Goal: Obtain resource: Obtain resource

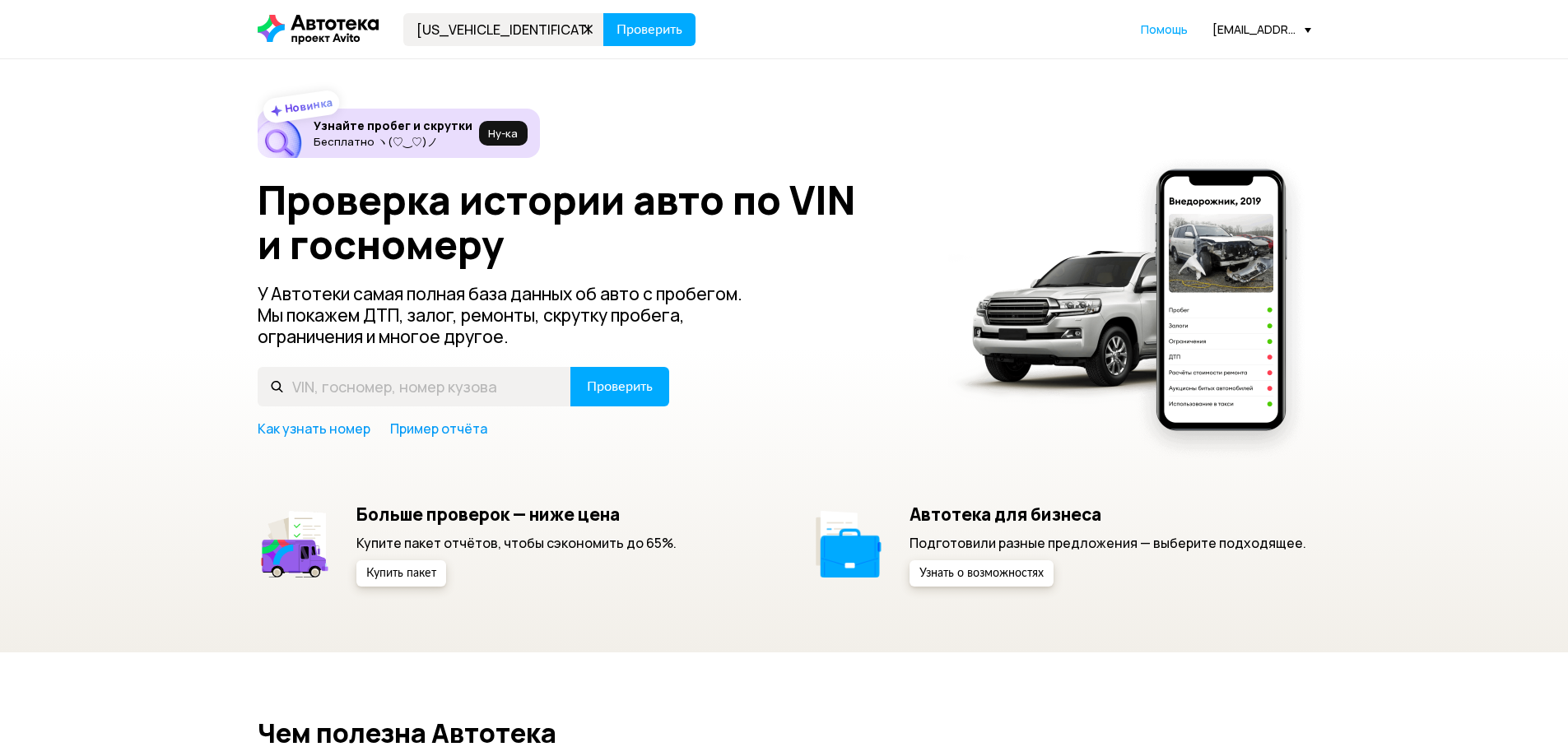
type input "[US_VEHICLE_IDENTIFICATION_NUMBER]"
drag, startPoint x: 0, startPoint y: 0, endPoint x: 645, endPoint y: 31, distance: 645.7
click at [645, 31] on span "Проверить" at bounding box center [649, 30] width 66 height 13
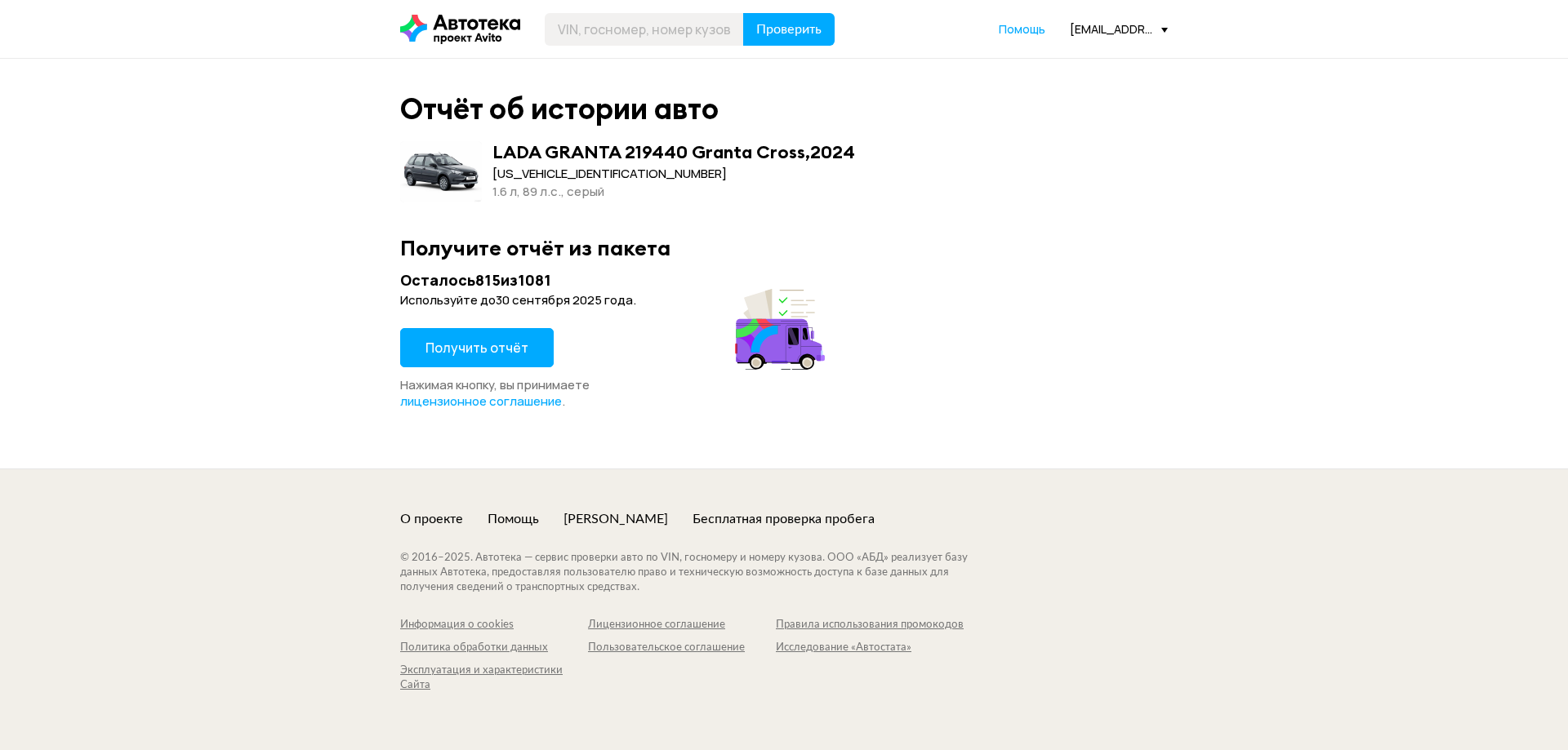
click at [455, 350] on span "Получить отчёт" at bounding box center [477, 348] width 103 height 18
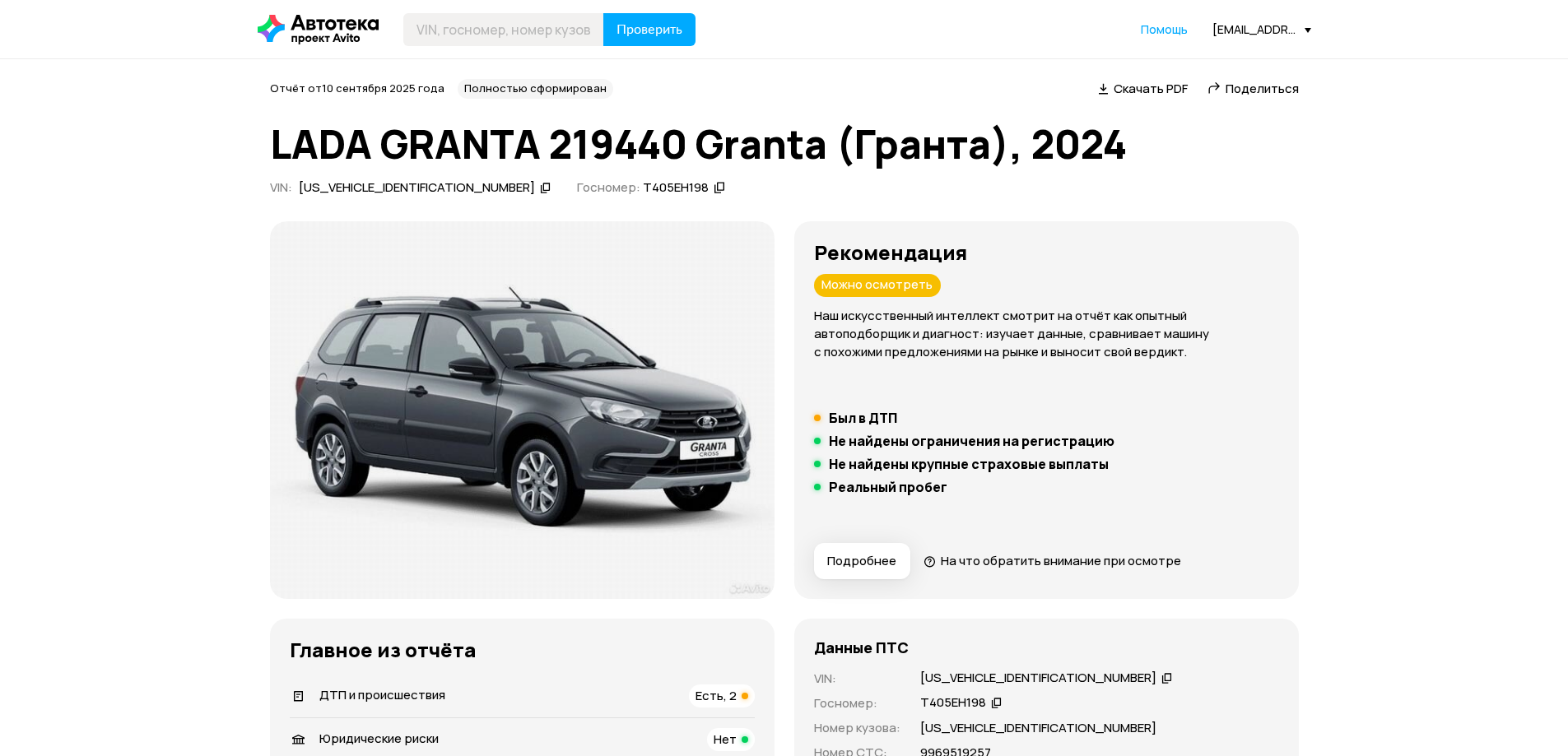
click at [1168, 95] on span "Скачать PDF" at bounding box center [1151, 88] width 74 height 18
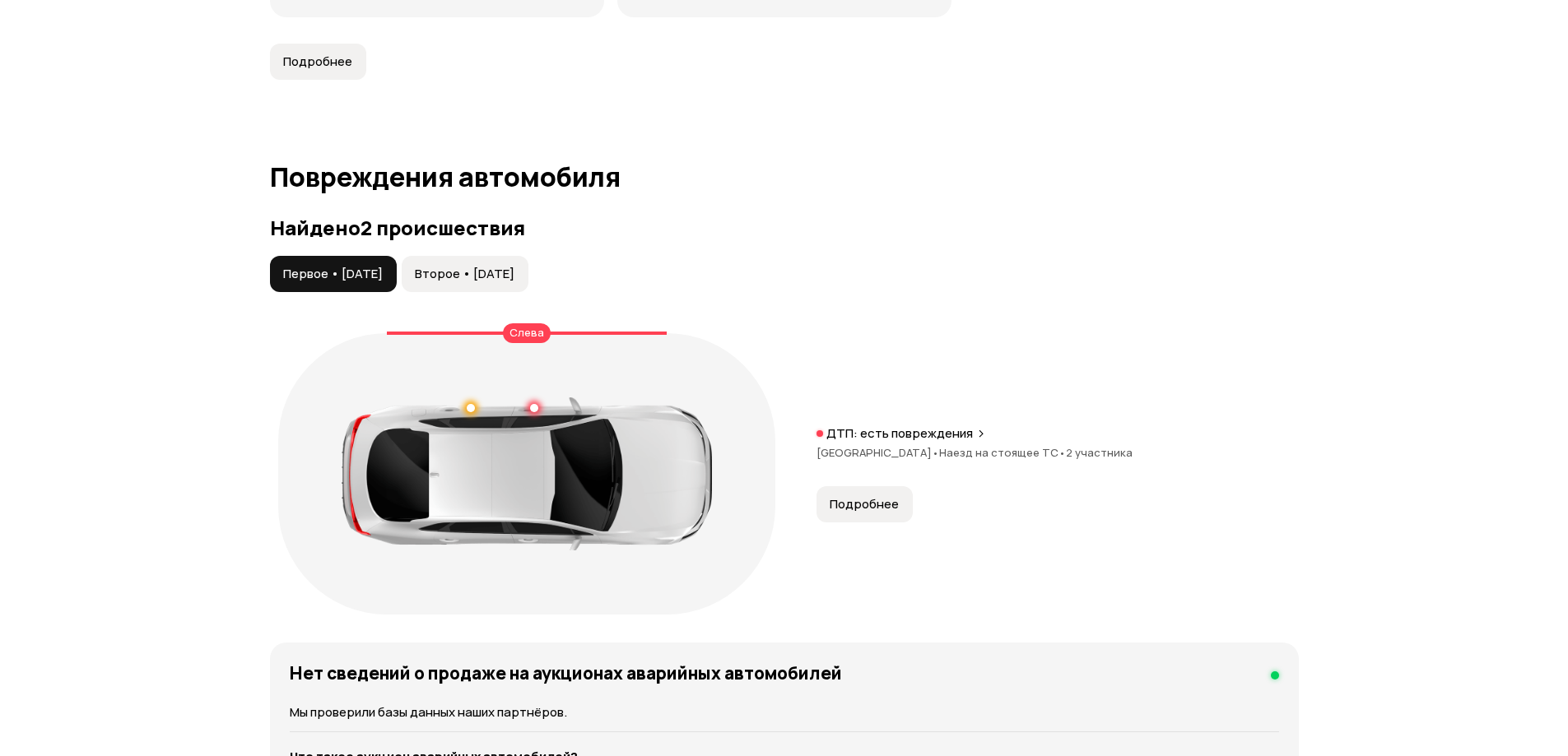
scroll to position [1810, 0]
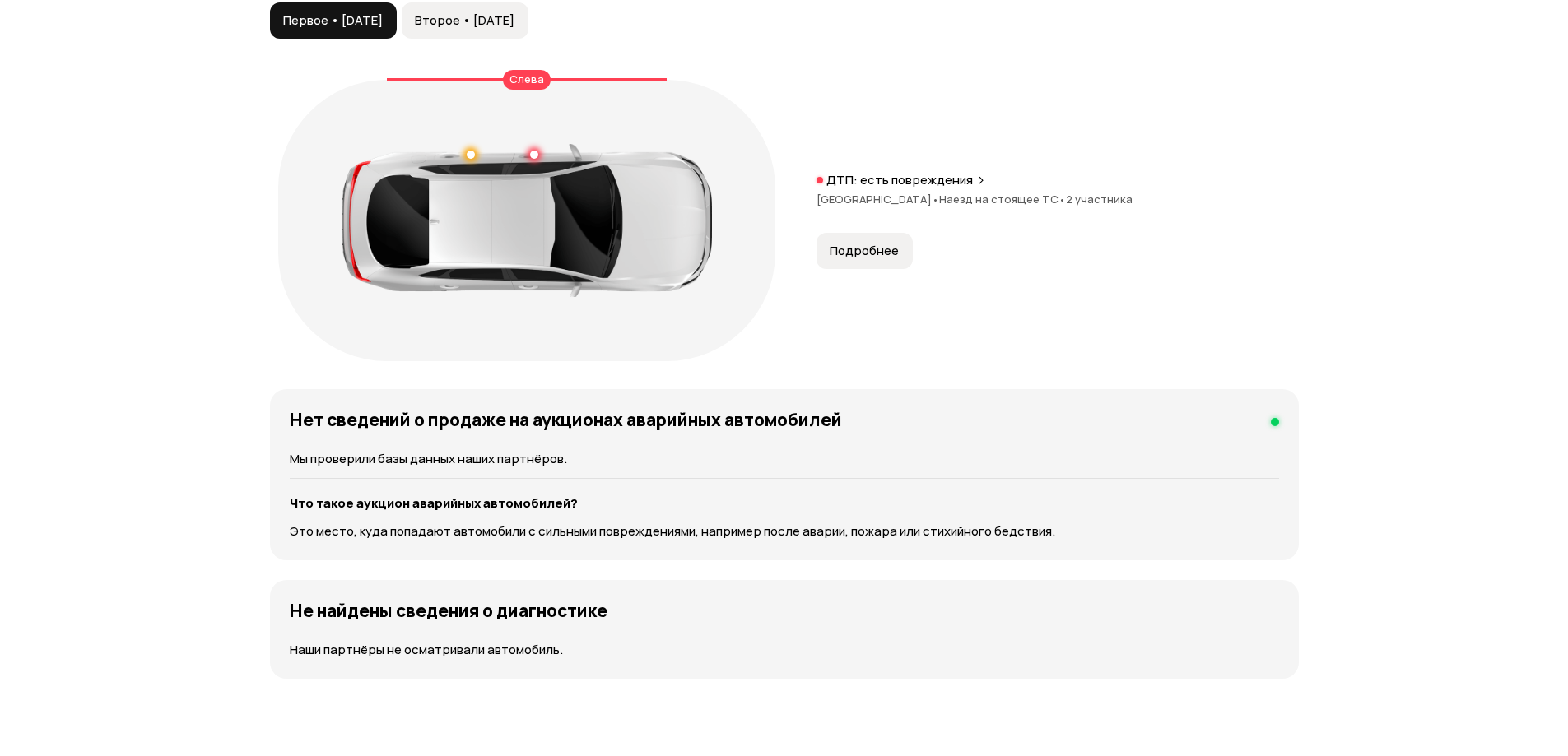
click at [838, 252] on span "Подробнее" at bounding box center [864, 251] width 69 height 17
click at [842, 223] on div "ДТП: есть повреждения [GEOGRAPHIC_DATA] • Наезд на стоящее ТС • 2 участника" at bounding box center [1058, 198] width 482 height 53
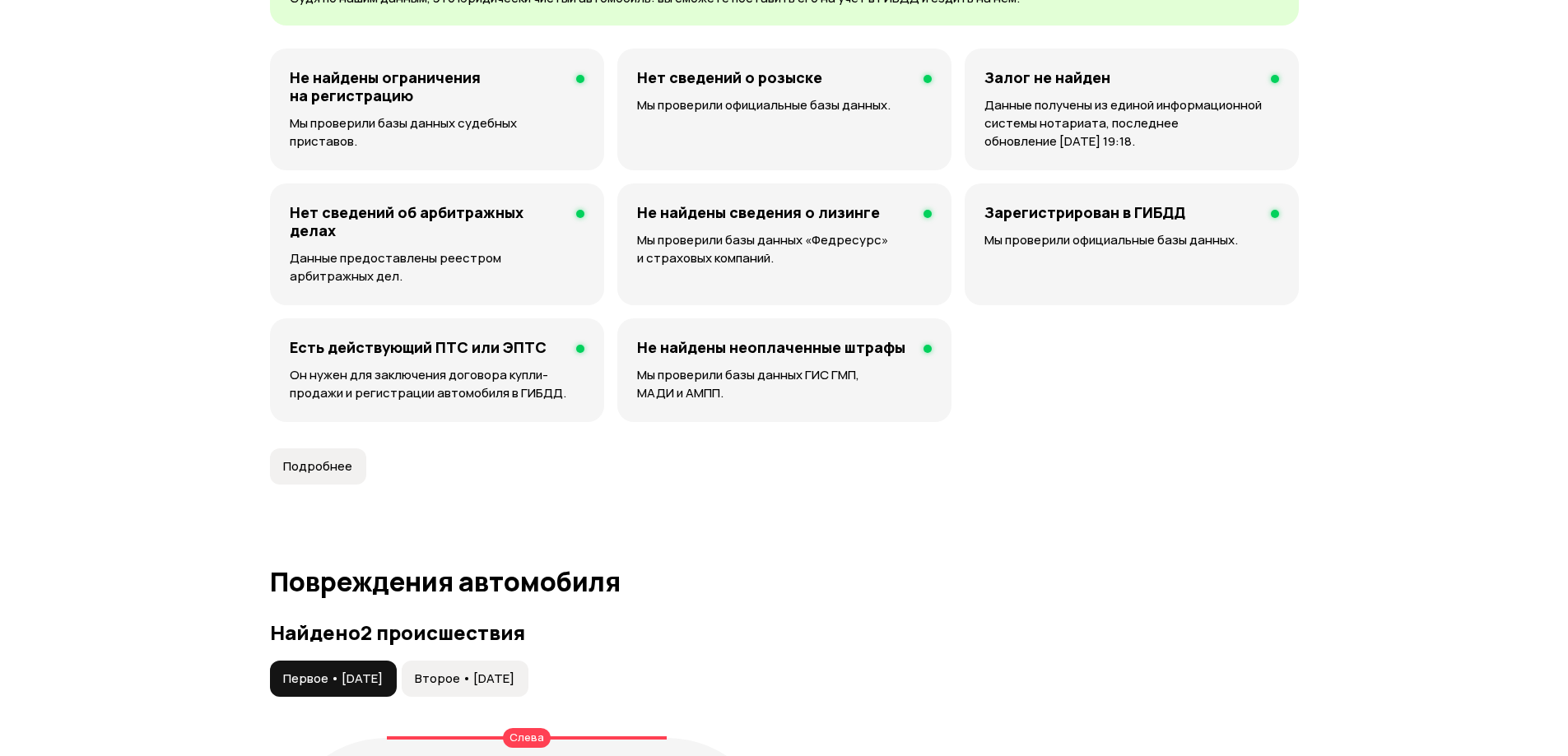
scroll to position [493, 0]
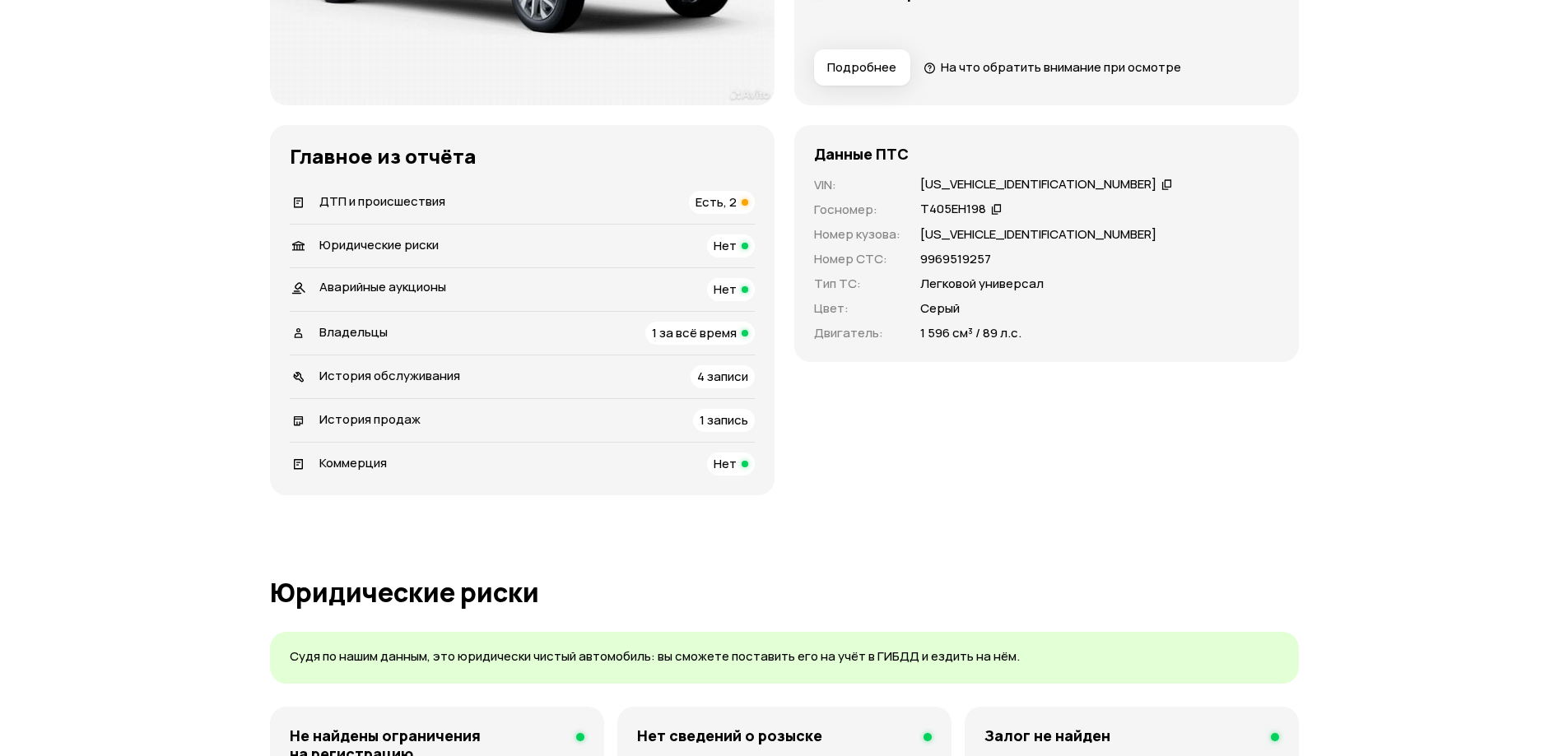
click at [691, 190] on li "ДТП и происшествия Есть, 2" at bounding box center [522, 202] width 465 height 43
click at [673, 208] on div "ДТП и происшествия Есть, 2" at bounding box center [522, 203] width 465 height 23
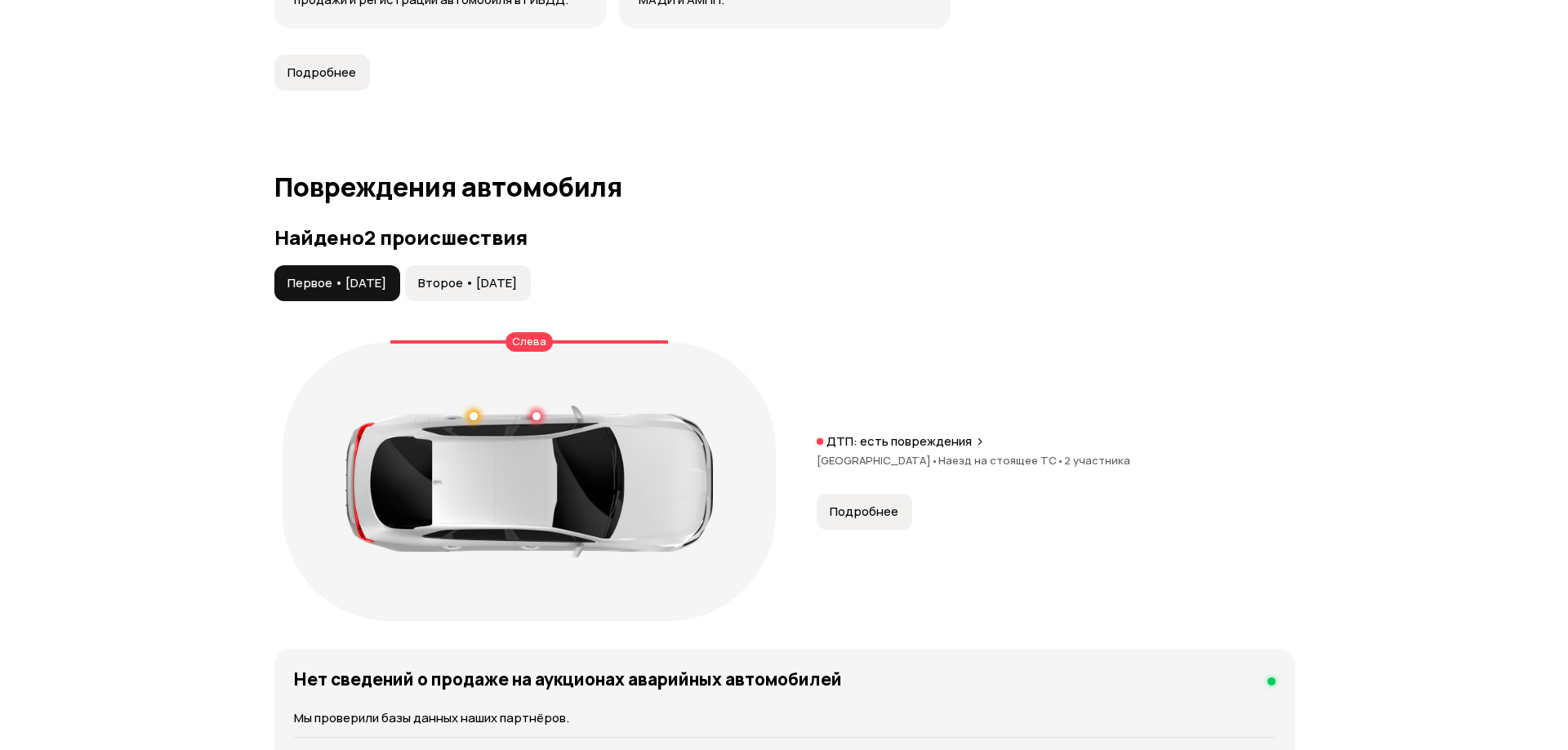
scroll to position [1705, 0]
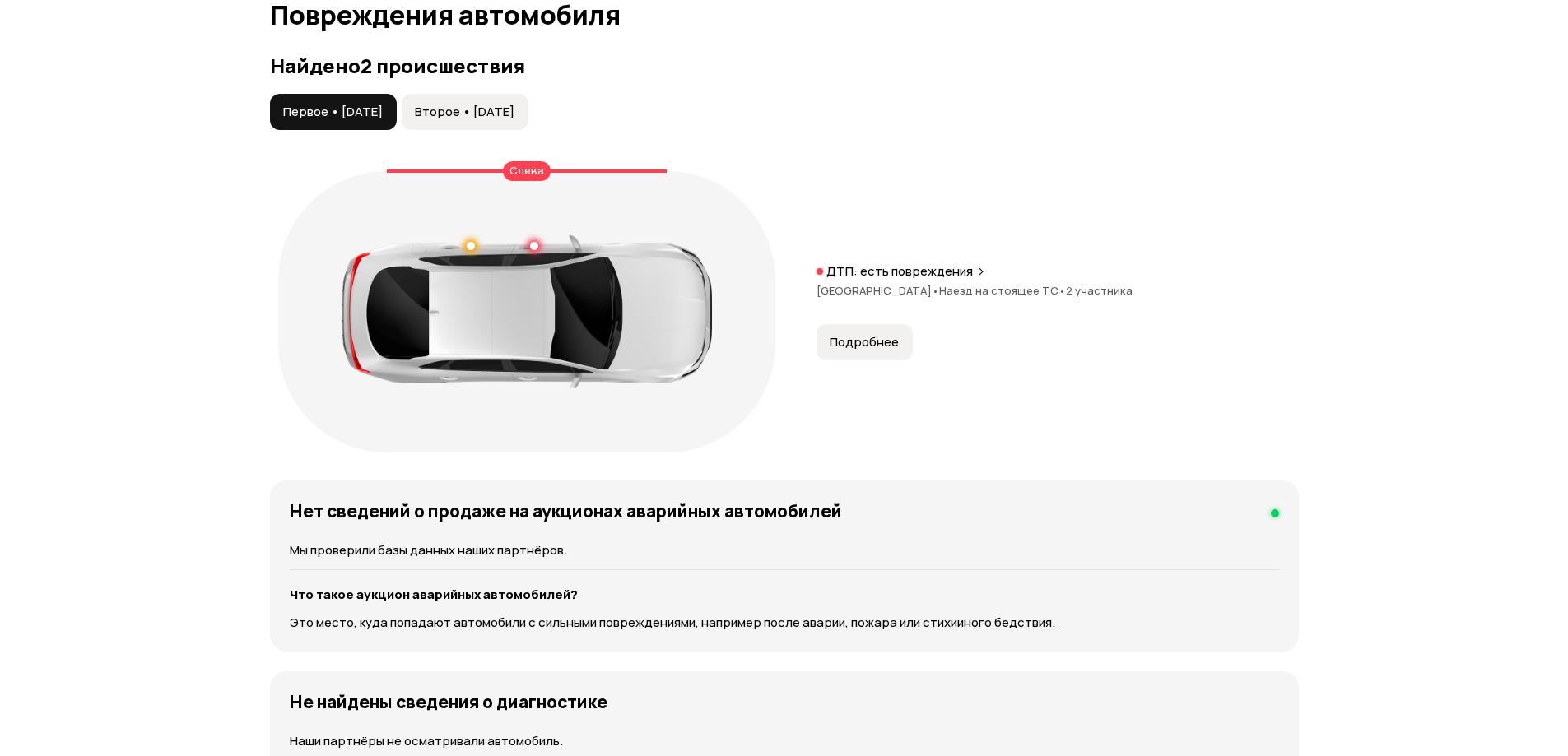
click at [529, 120] on button "Второе • [DATE]" at bounding box center [465, 112] width 127 height 36
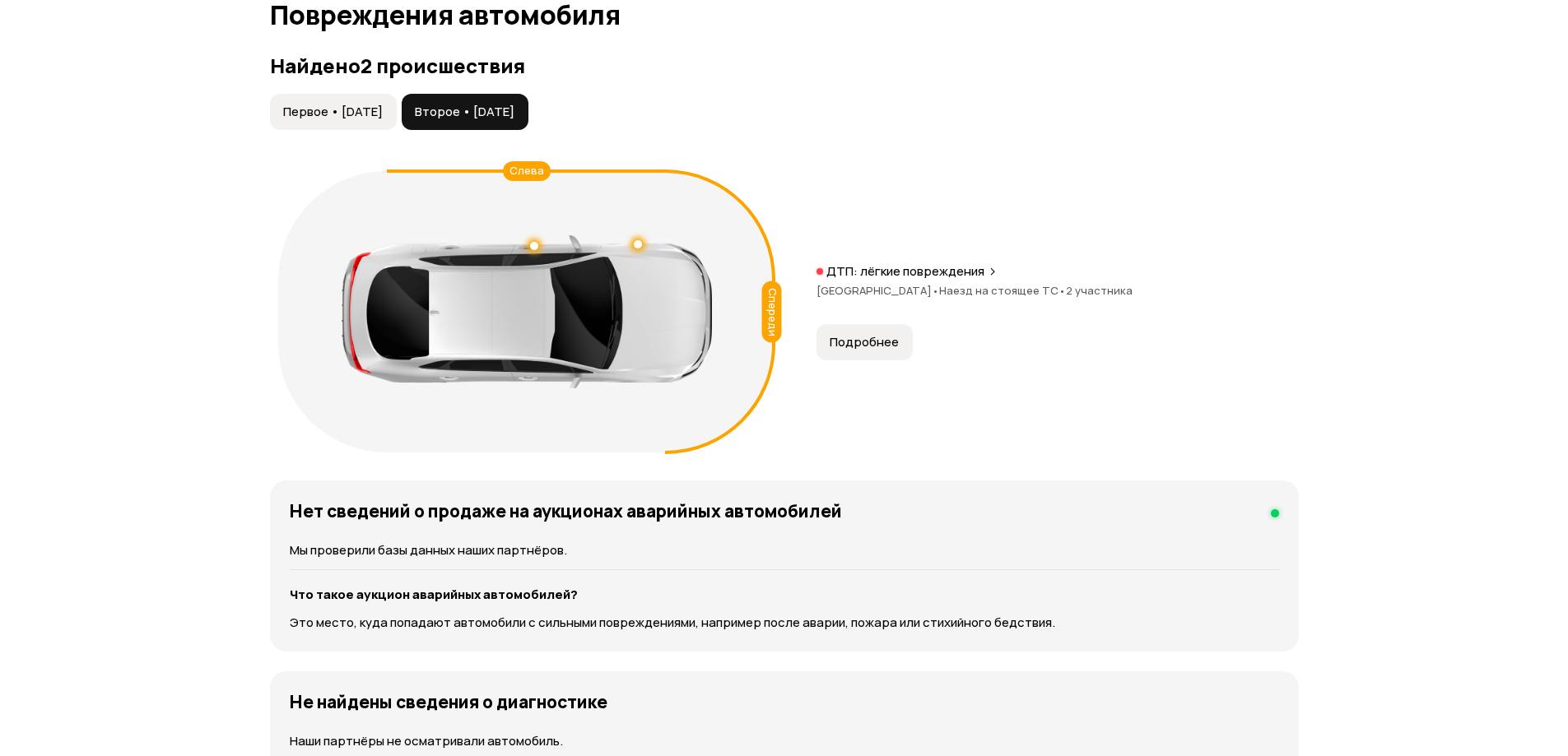
click at [378, 104] on span "Первое • [DATE]" at bounding box center [333, 112] width 99 height 17
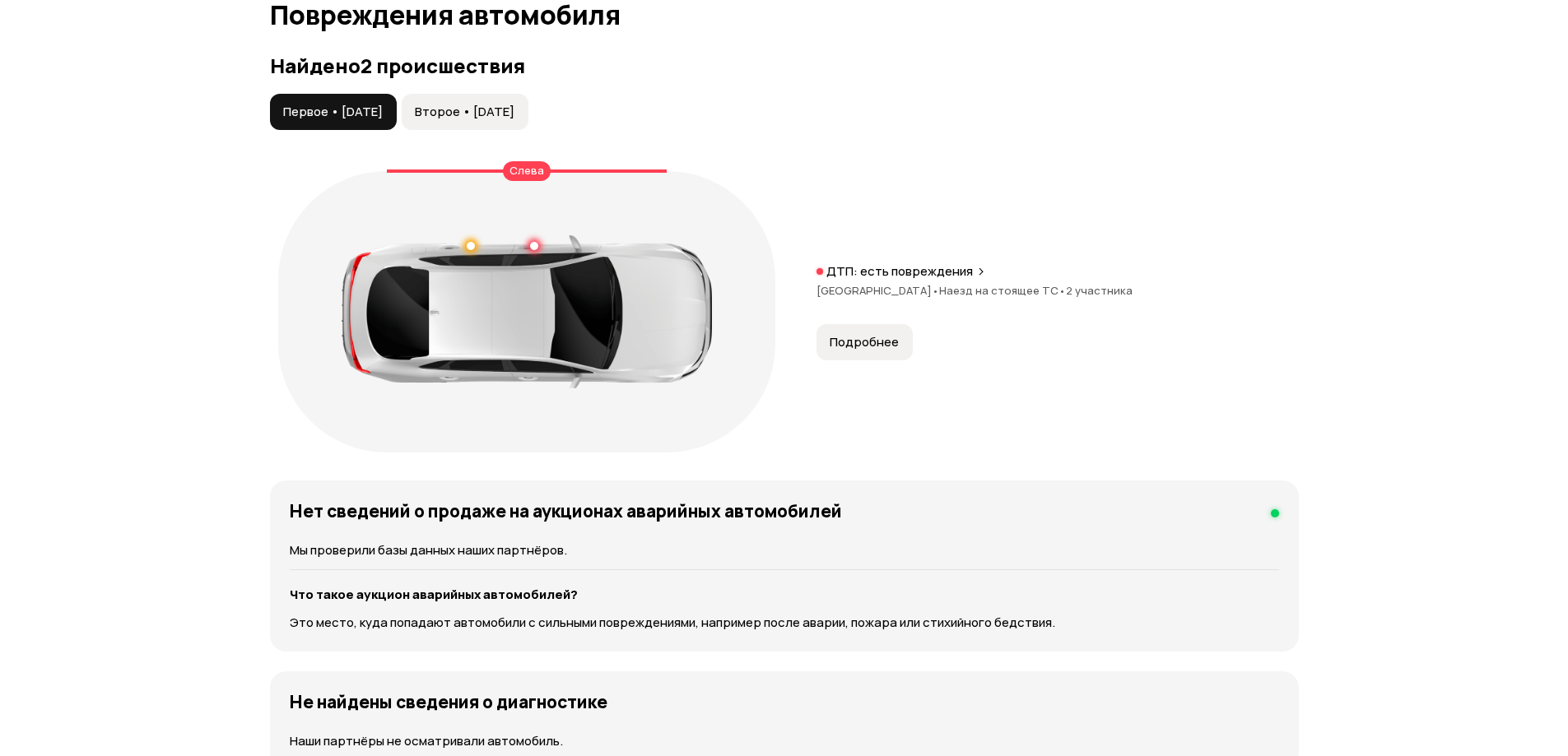
click at [508, 111] on span "Второе • [DATE]" at bounding box center [465, 112] width 99 height 17
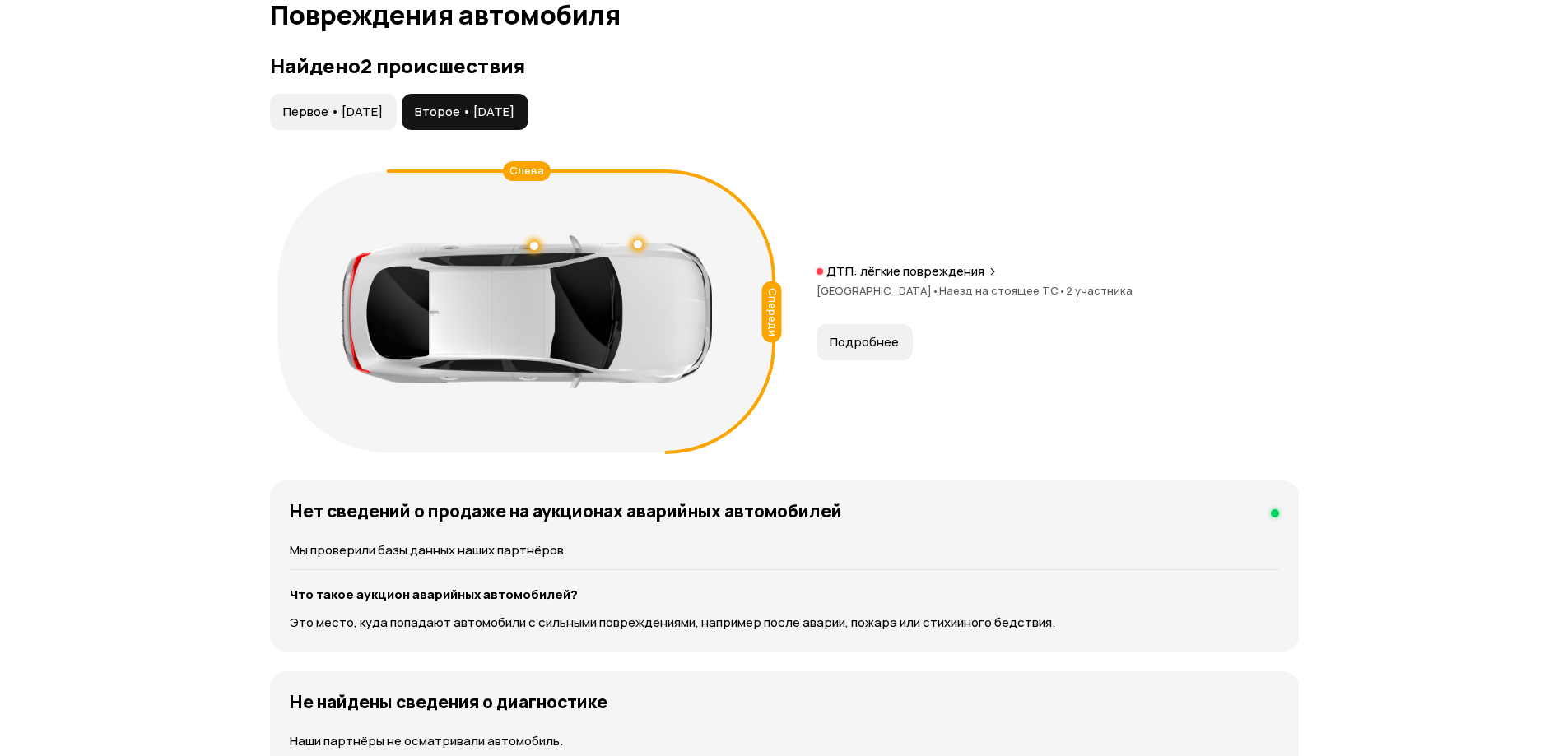
click at [369, 114] on span "Первое • [DATE]" at bounding box center [333, 112] width 99 height 17
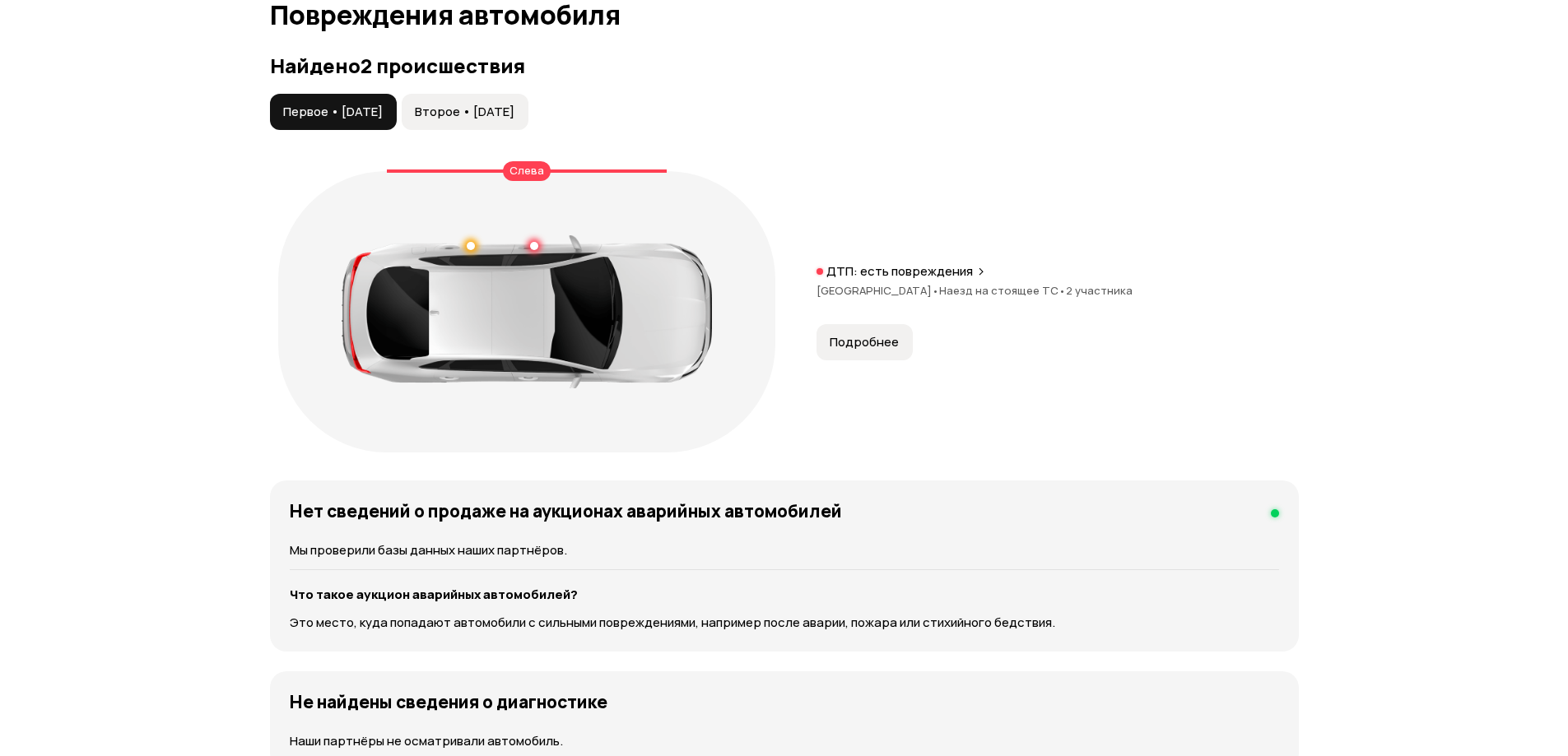
click at [873, 348] on span "Подробнее" at bounding box center [864, 343] width 69 height 17
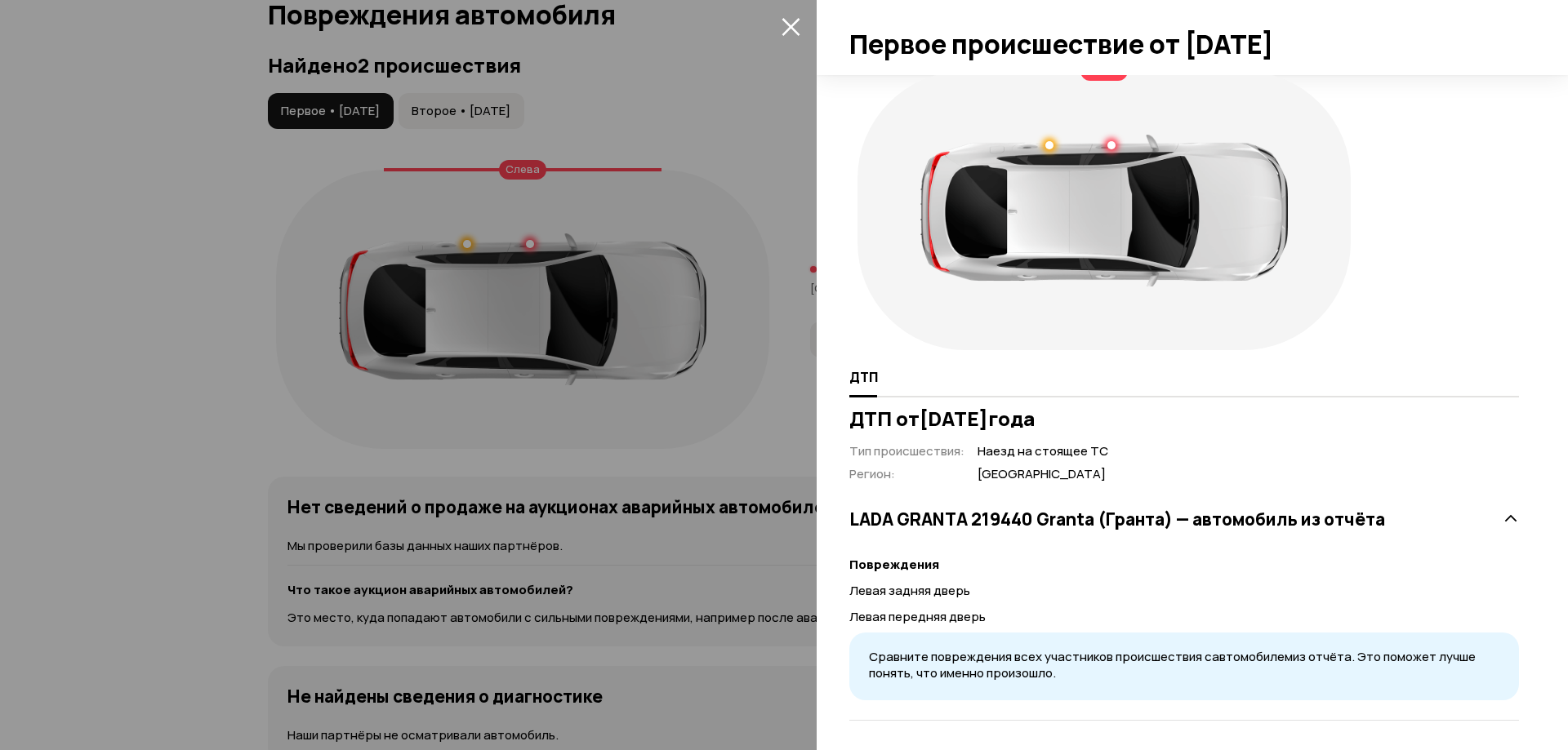
scroll to position [16, 0]
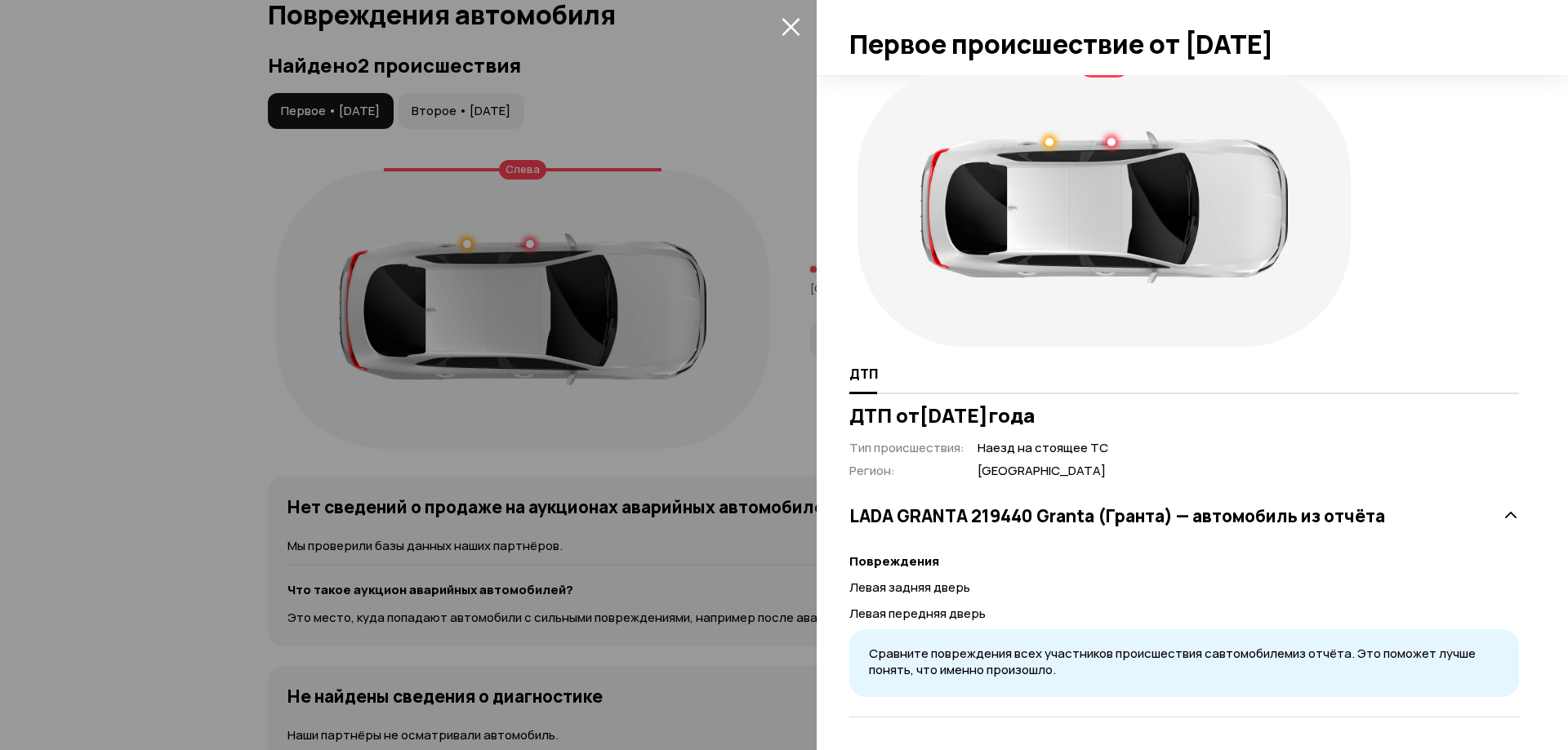
click at [1114, 508] on h3 "LADA GRANTA 219440 Granta (Гранта) — автомобиль из отчёта" at bounding box center [1118, 516] width 536 height 21
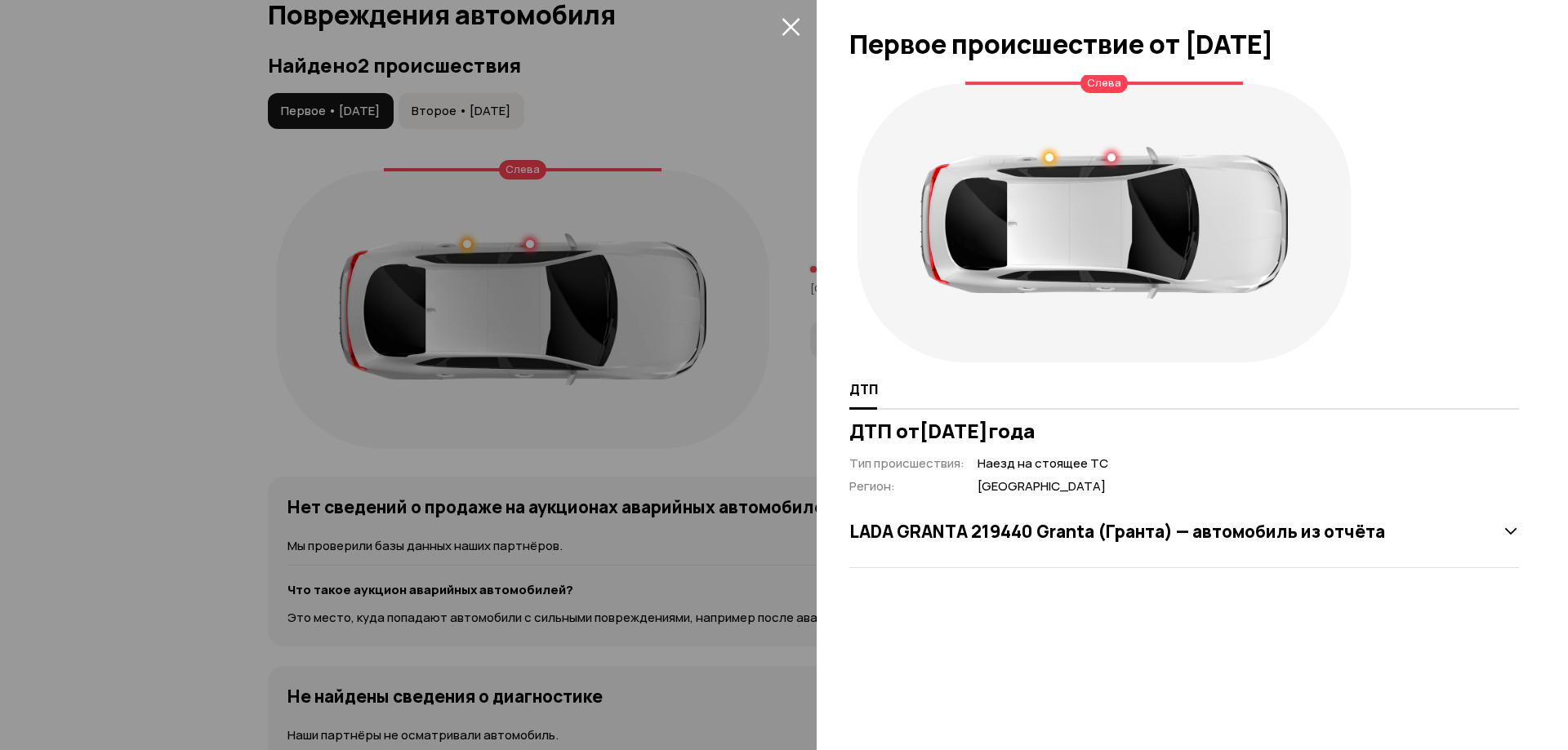
scroll to position [0, 0]
click at [783, 14] on span at bounding box center [791, 26] width 26 height 26
click at [583, 91] on div at bounding box center [784, 375] width 1568 height 750
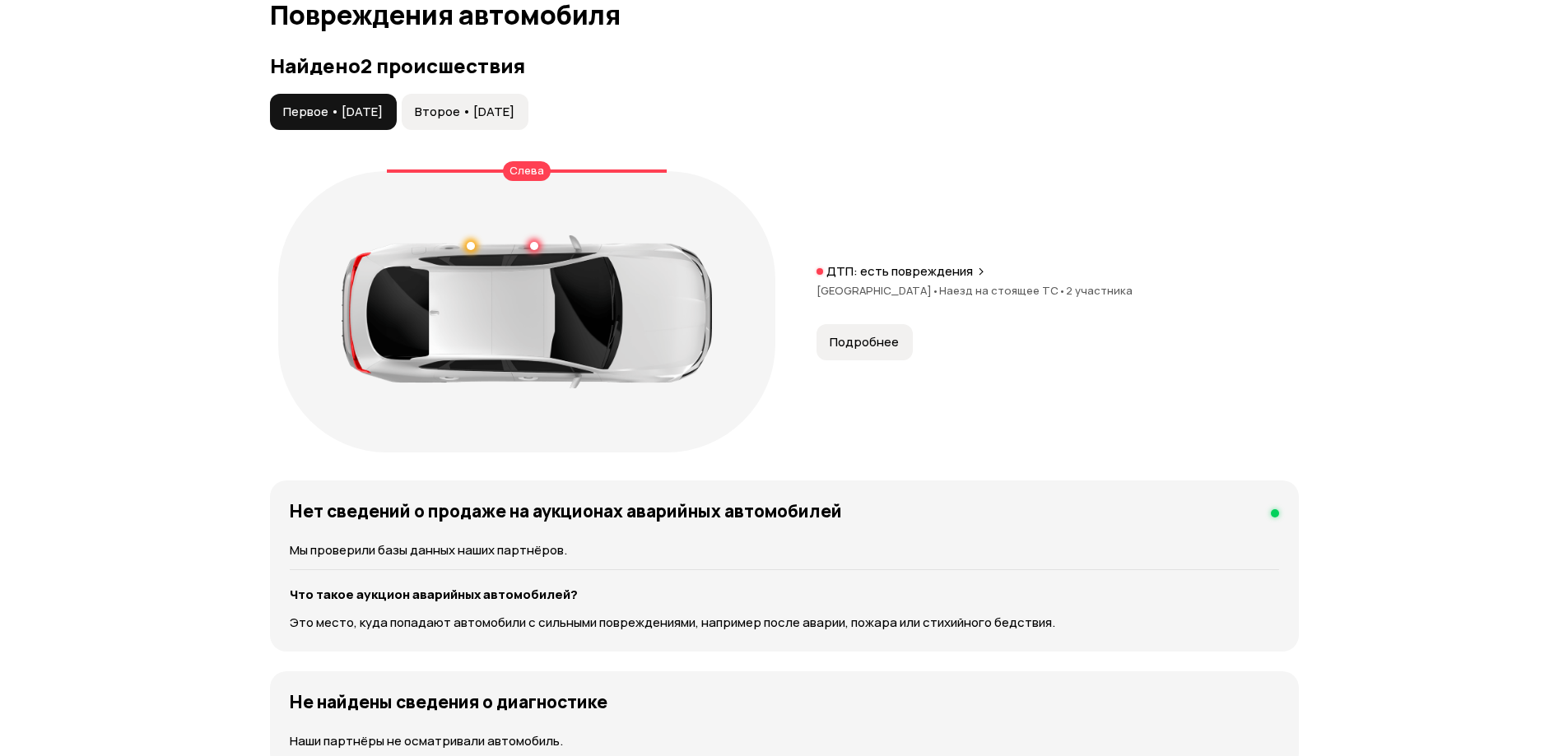
click at [514, 113] on span "Второе • [DATE]" at bounding box center [465, 112] width 99 height 17
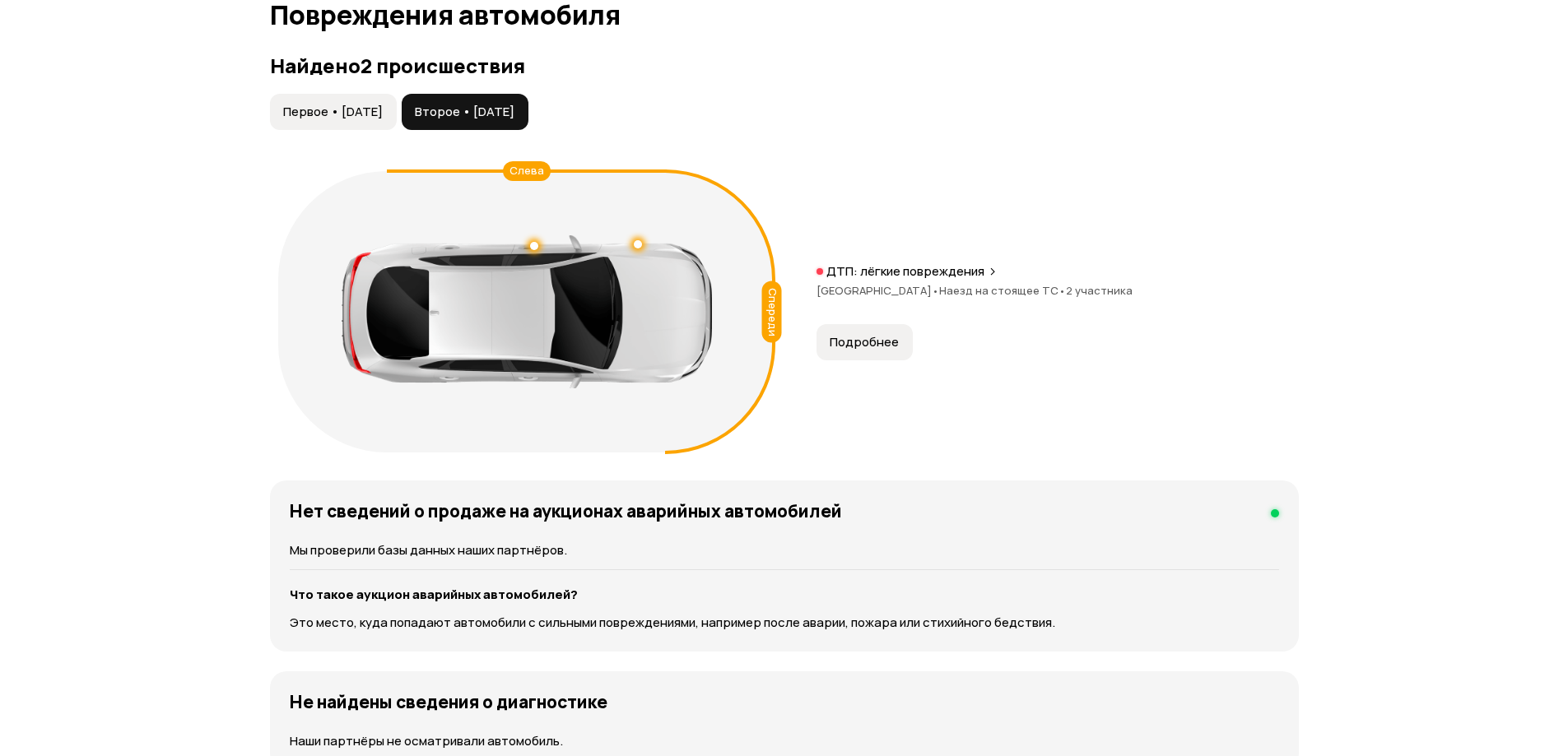
click at [879, 363] on div "Спереди Слева ДТП: лёгкие повреждения [GEOGRAPHIC_DATA] • Наезд на стоящее ТС •…" at bounding box center [785, 311] width 1029 height 298
click at [878, 352] on button "Подробнее" at bounding box center [864, 342] width 96 height 36
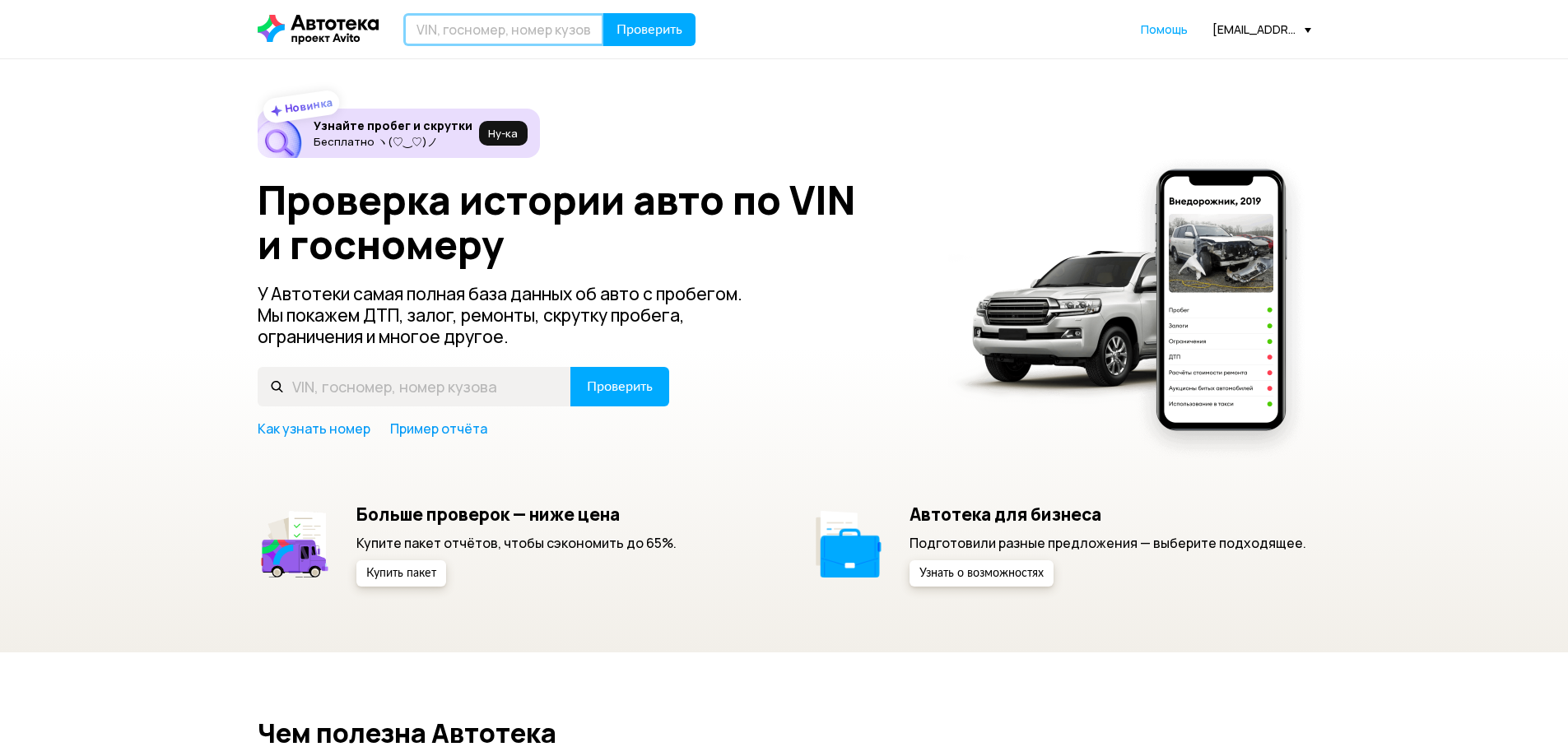
click at [470, 28] on input "text" at bounding box center [504, 29] width 201 height 33
type input "4"
type input "7"
